Goal: Information Seeking & Learning: Learn about a topic

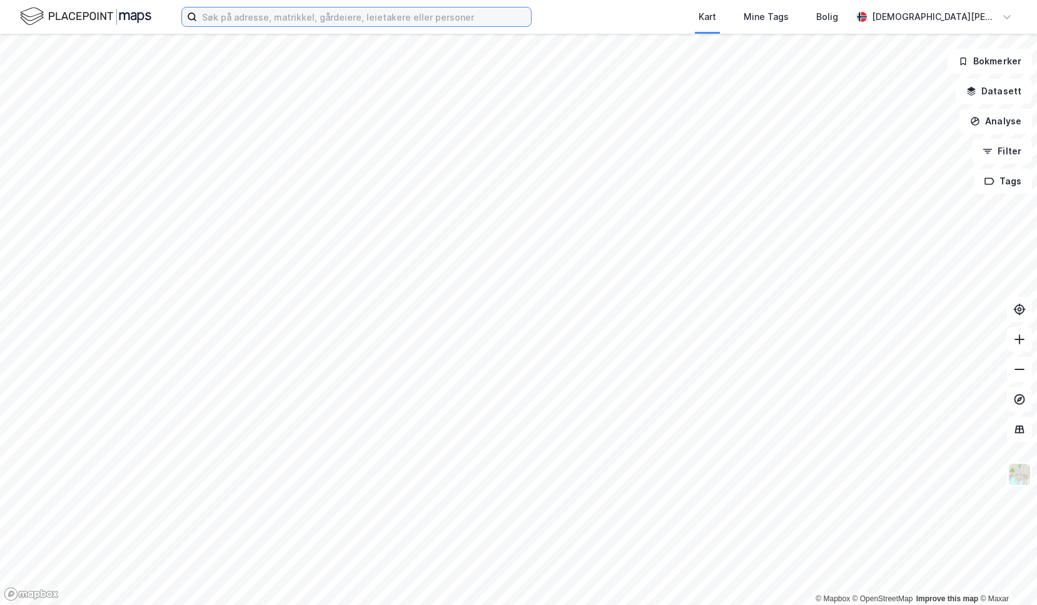
click at [254, 14] on input at bounding box center [364, 17] width 334 height 19
click at [283, 21] on input "møllekvartalet" at bounding box center [356, 17] width 319 height 19
type input "m"
type input "møllekvartalet as"
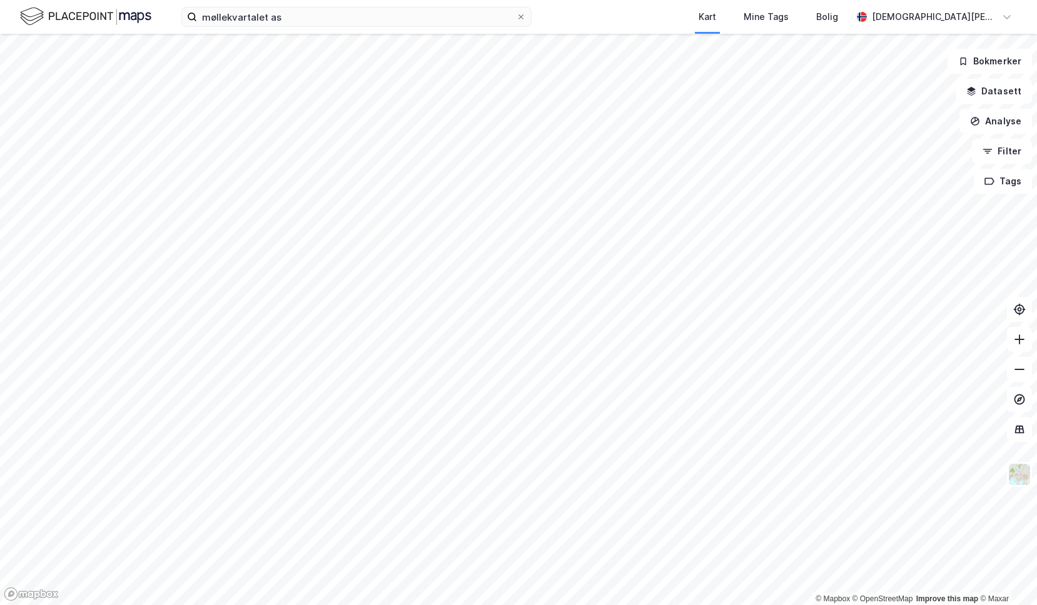
click at [89, 13] on img at bounding box center [85, 17] width 131 height 22
drag, startPoint x: 257, startPoint y: 18, endPoint x: 290, endPoint y: 19, distance: 33.1
click at [258, 18] on input "møllekvartalet as" at bounding box center [356, 17] width 319 height 19
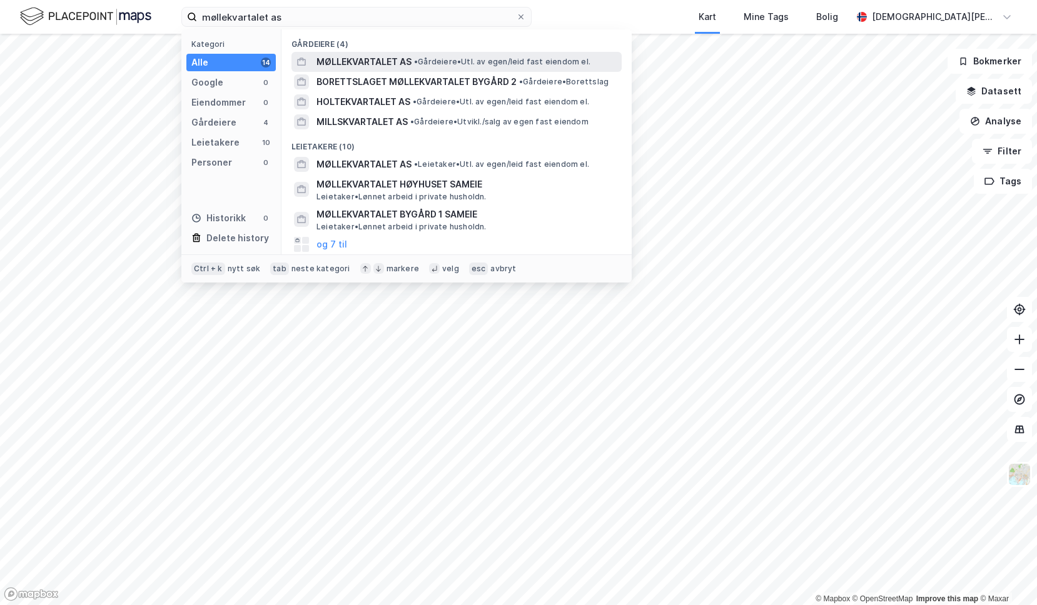
click at [376, 61] on span "MØLLEKVARTALET AS" at bounding box center [363, 61] width 95 height 15
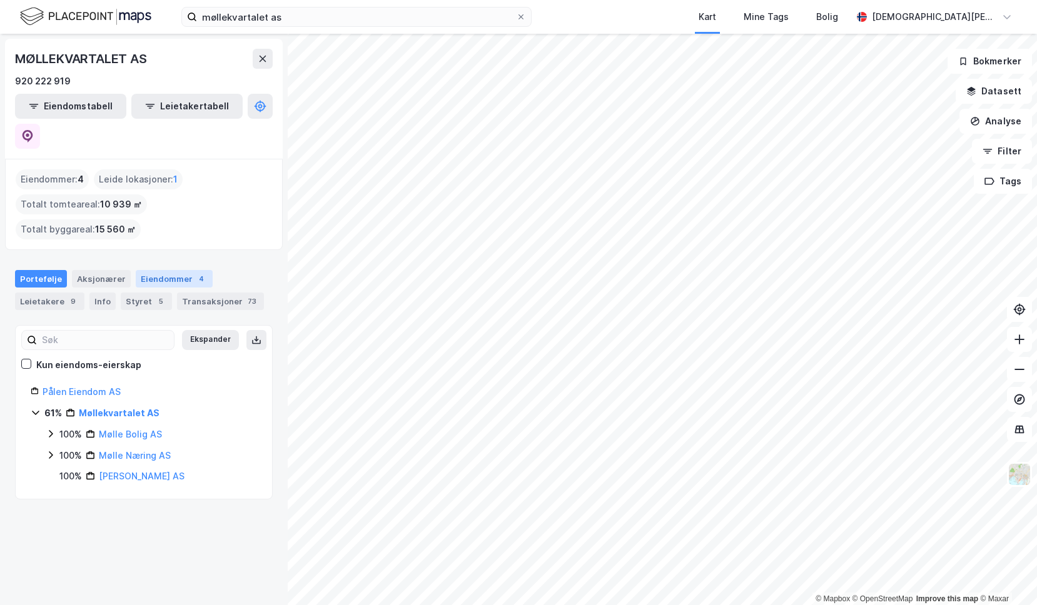
click at [153, 270] on div "Eiendommer 4" at bounding box center [174, 279] width 77 height 18
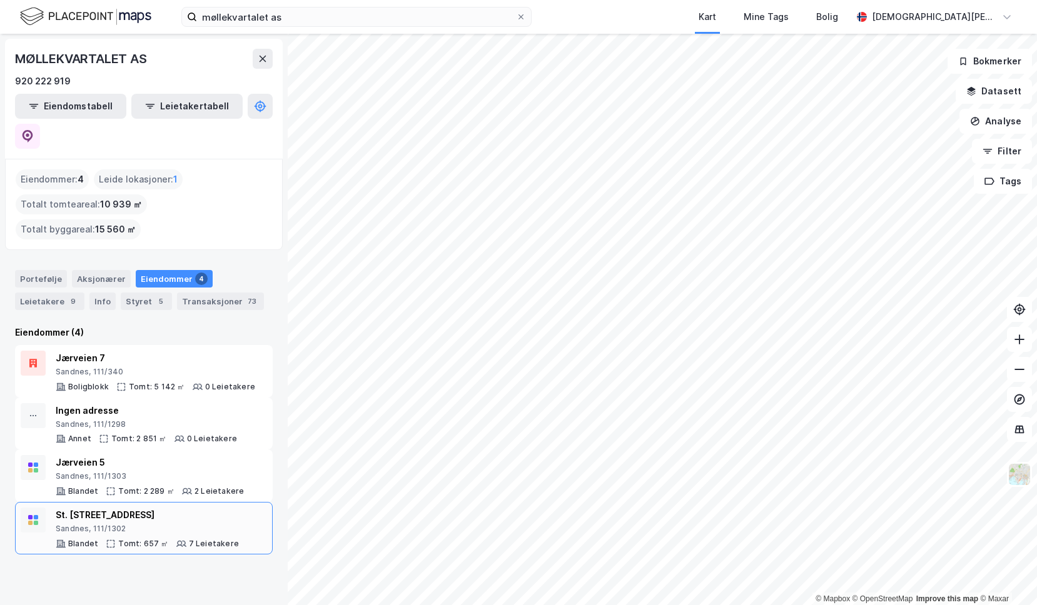
click at [146, 508] on div "St. [STREET_ADDRESS]" at bounding box center [147, 515] width 183 height 15
